Goal: Check status: Check status

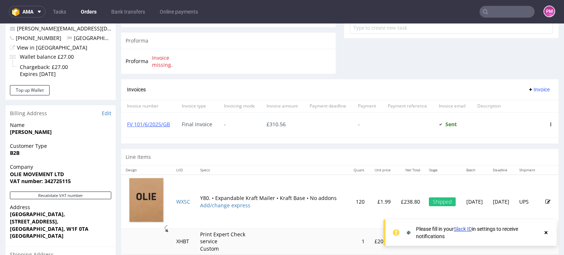
scroll to position [284, 0]
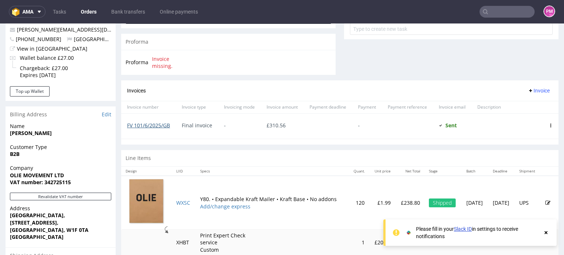
click at [156, 124] on link "FV 101/6/2025/GB" at bounding box center [148, 125] width 43 height 7
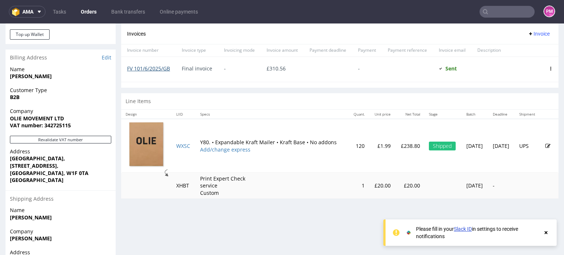
scroll to position [355, 0]
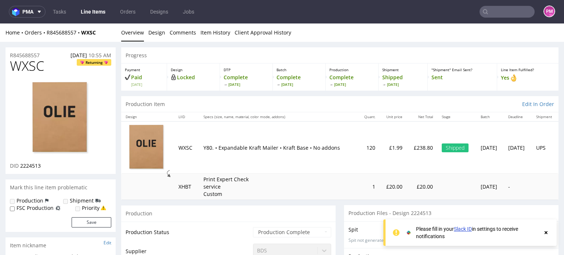
click at [546, 232] on icon at bounding box center [545, 233] width 7 height 6
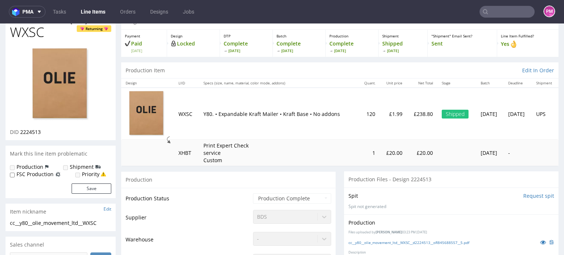
scroll to position [108, 0]
